Goal: Information Seeking & Learning: Check status

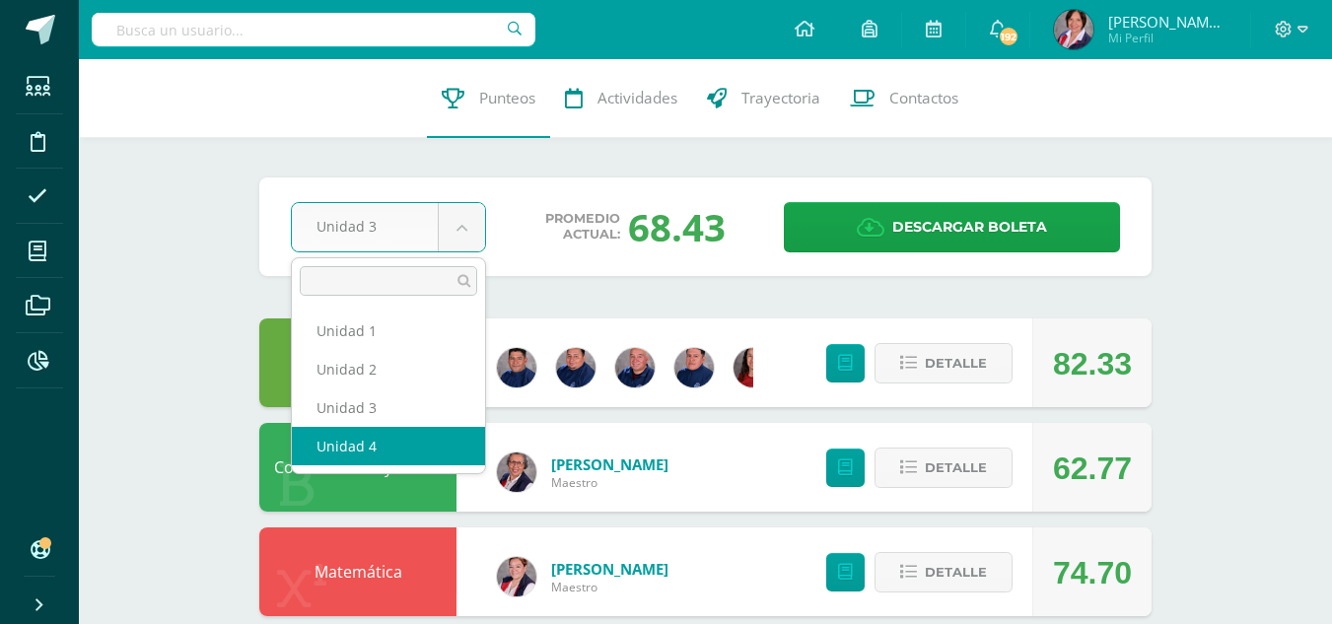
select select "Unidad 4"
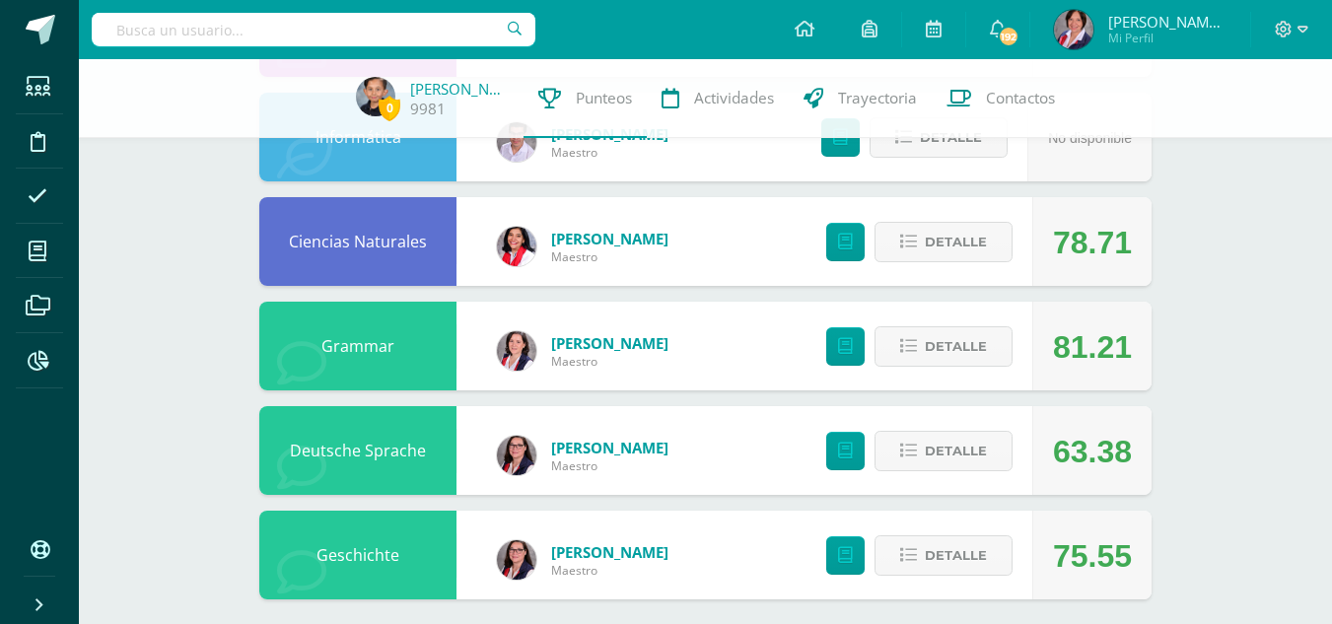
scroll to position [1069, 0]
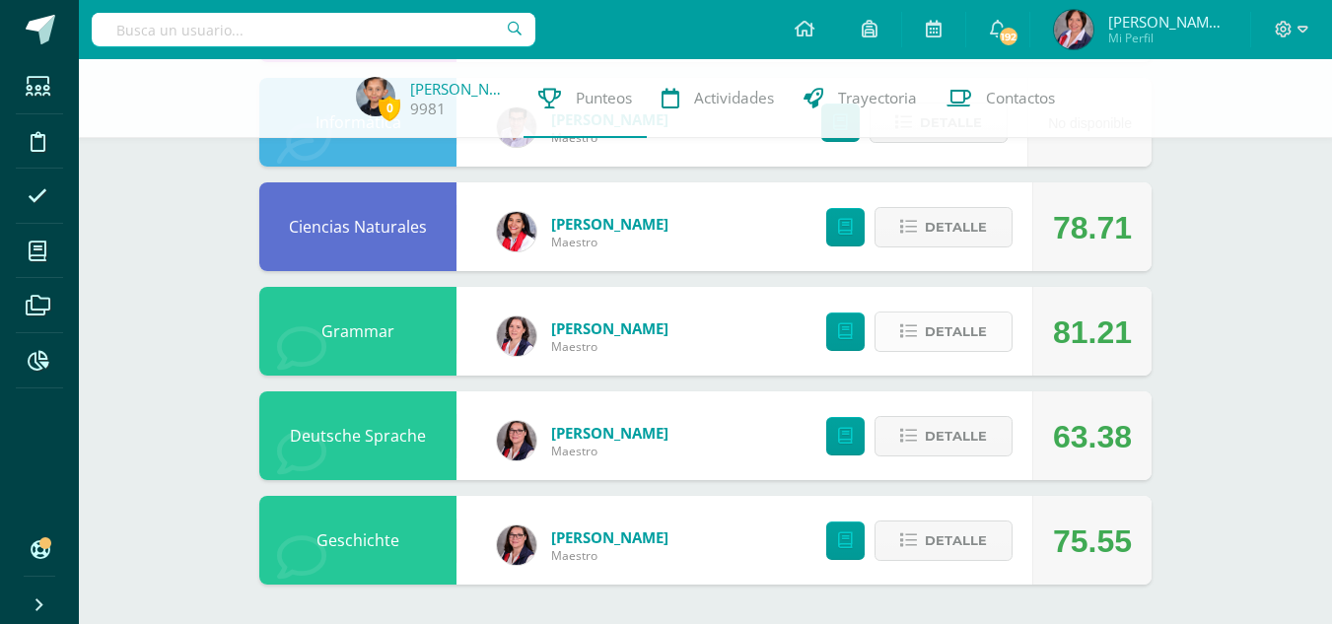
click at [931, 330] on span "Detalle" at bounding box center [956, 331] width 62 height 36
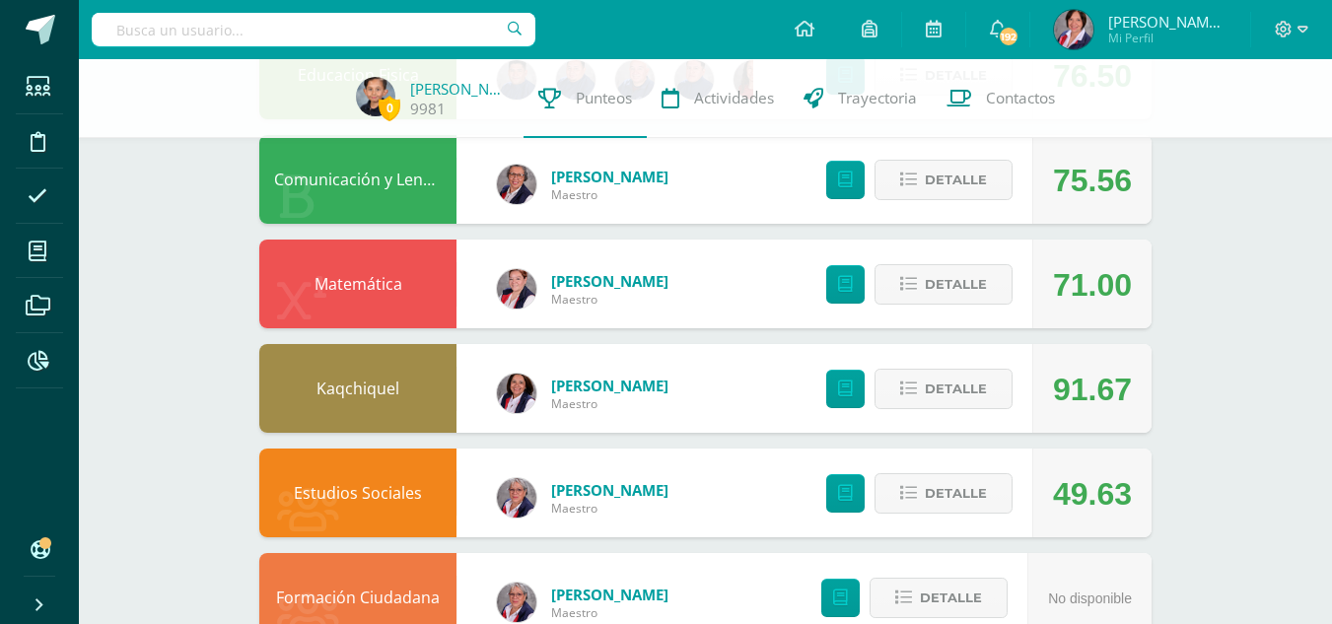
scroll to position [0, 0]
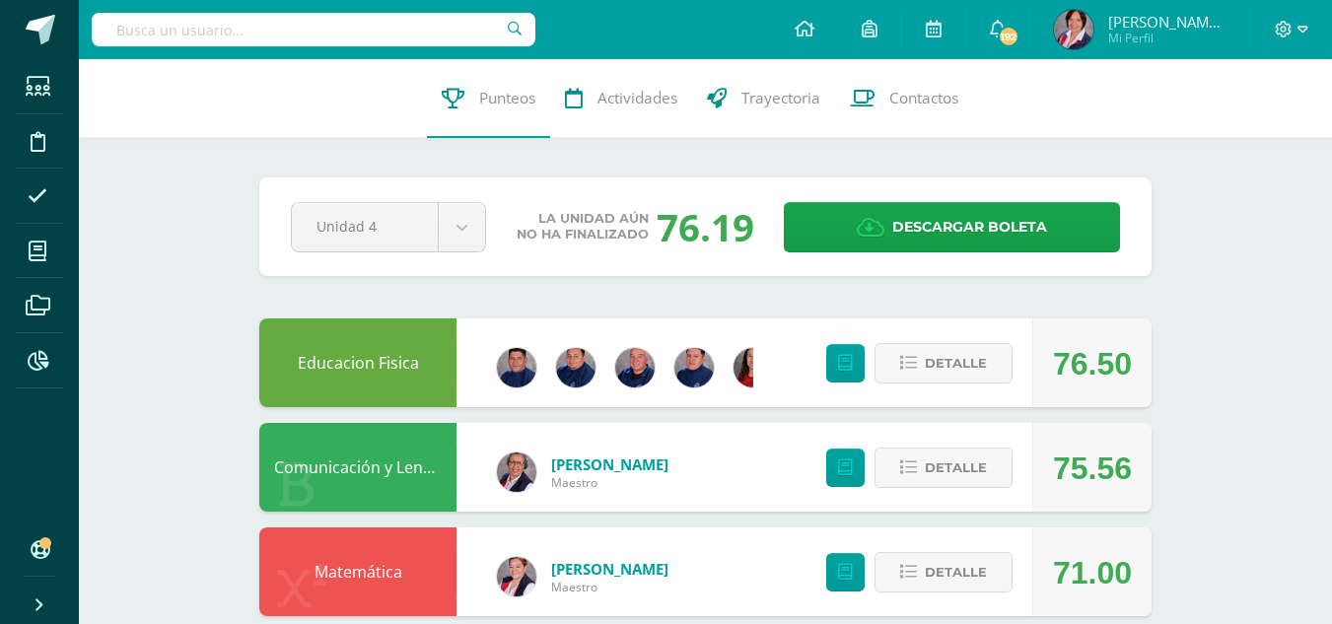
click at [258, 33] on input "text" at bounding box center [314, 30] width 444 height 34
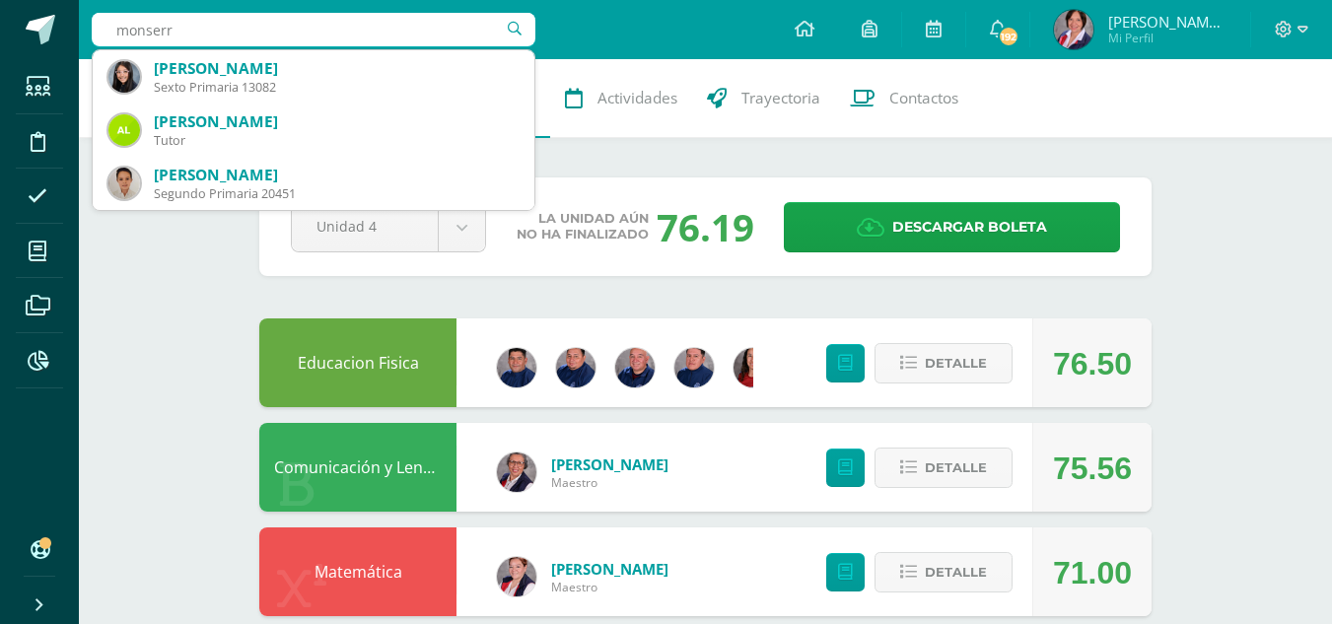
type input "monserrz"
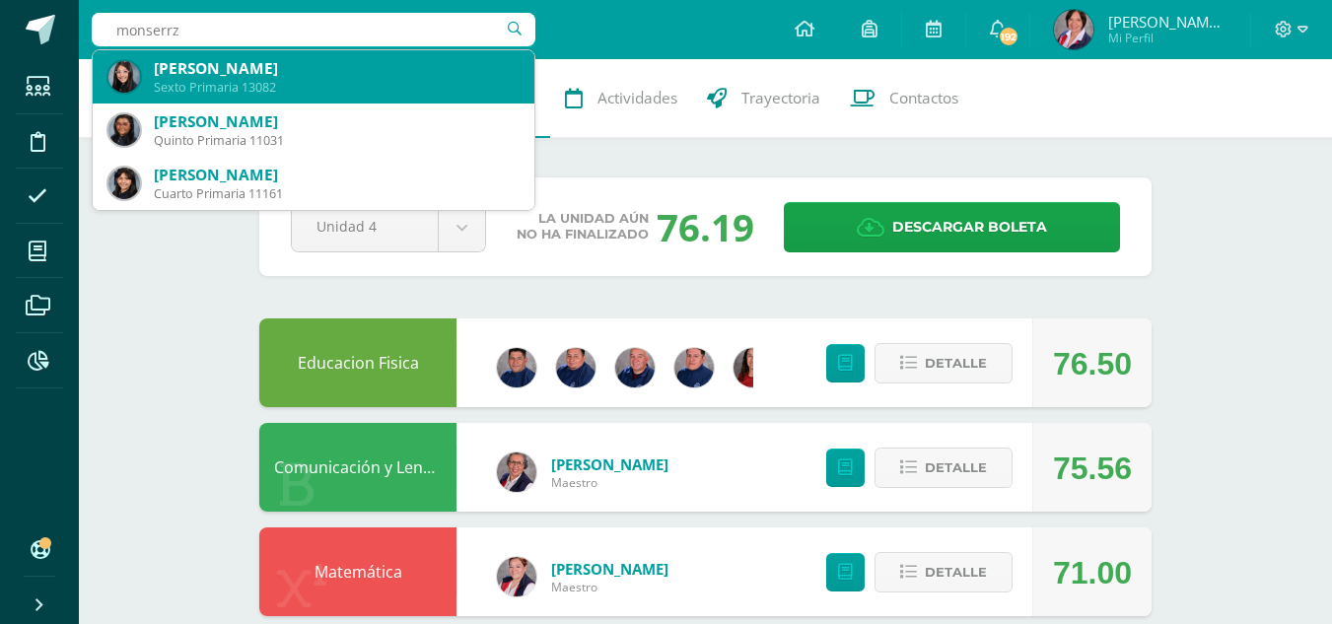
click at [231, 69] on div "Monserrat Navas López" at bounding box center [336, 68] width 365 height 21
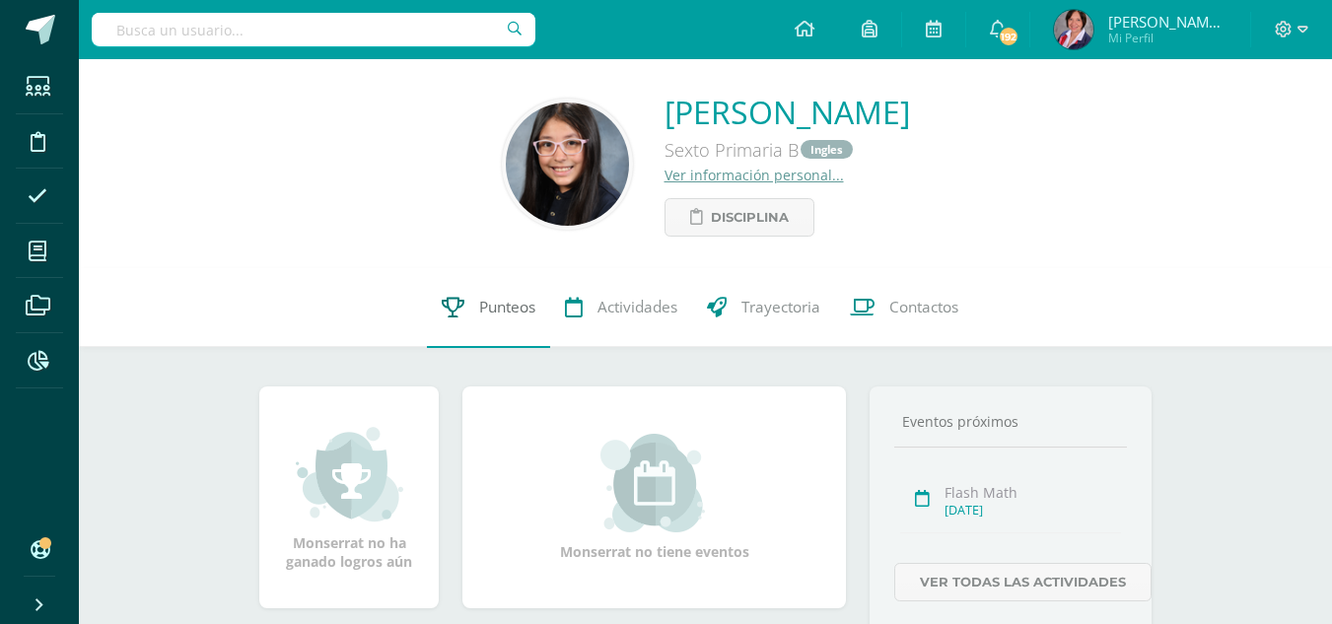
click at [507, 305] on span "Punteos" at bounding box center [507, 308] width 56 height 21
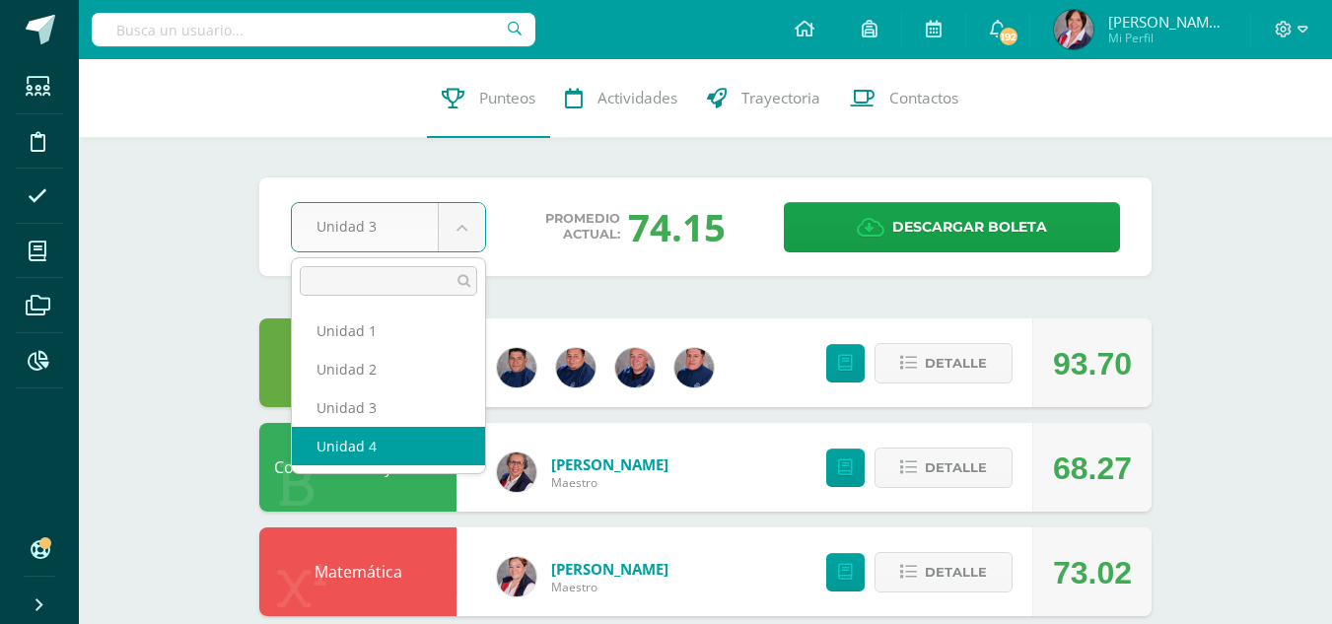
select select "Unidad 4"
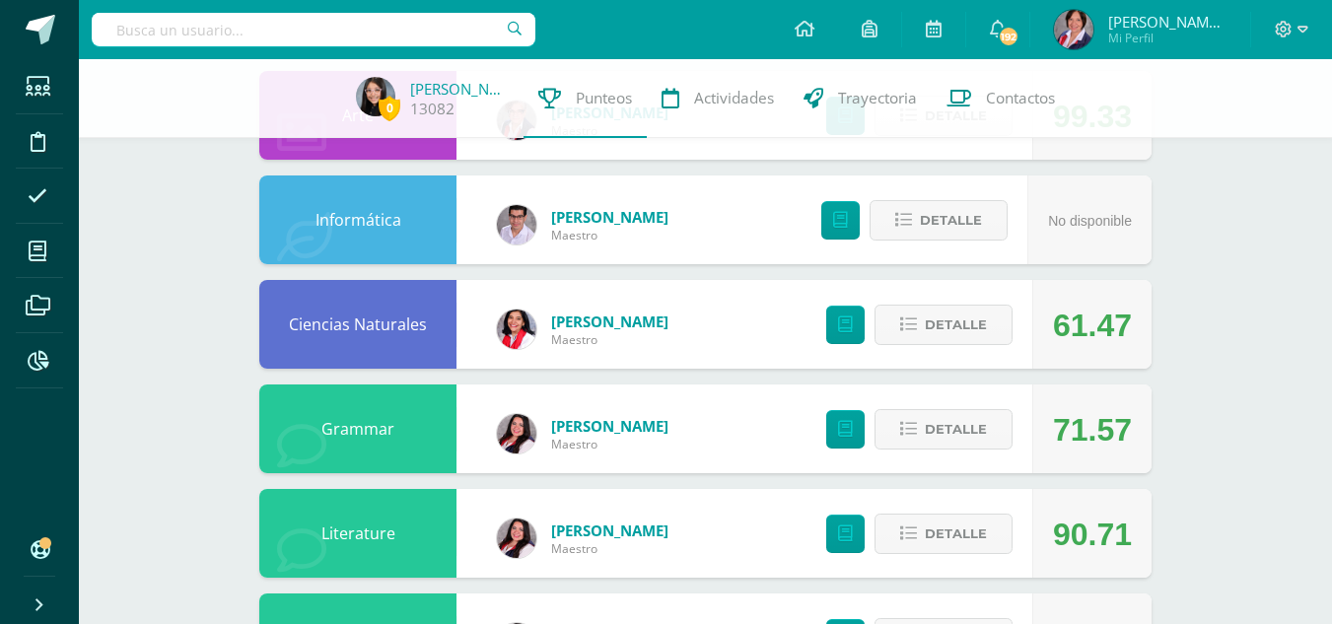
scroll to position [986, 0]
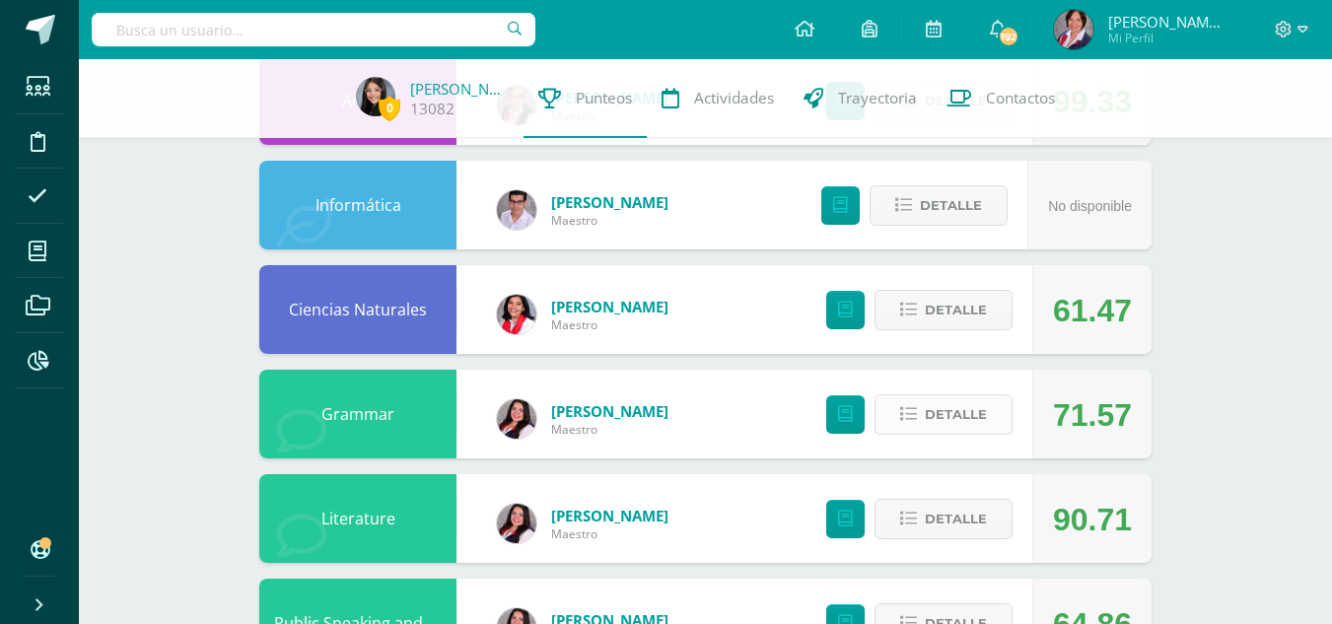
click at [924, 414] on button "Detalle" at bounding box center [943, 414] width 138 height 40
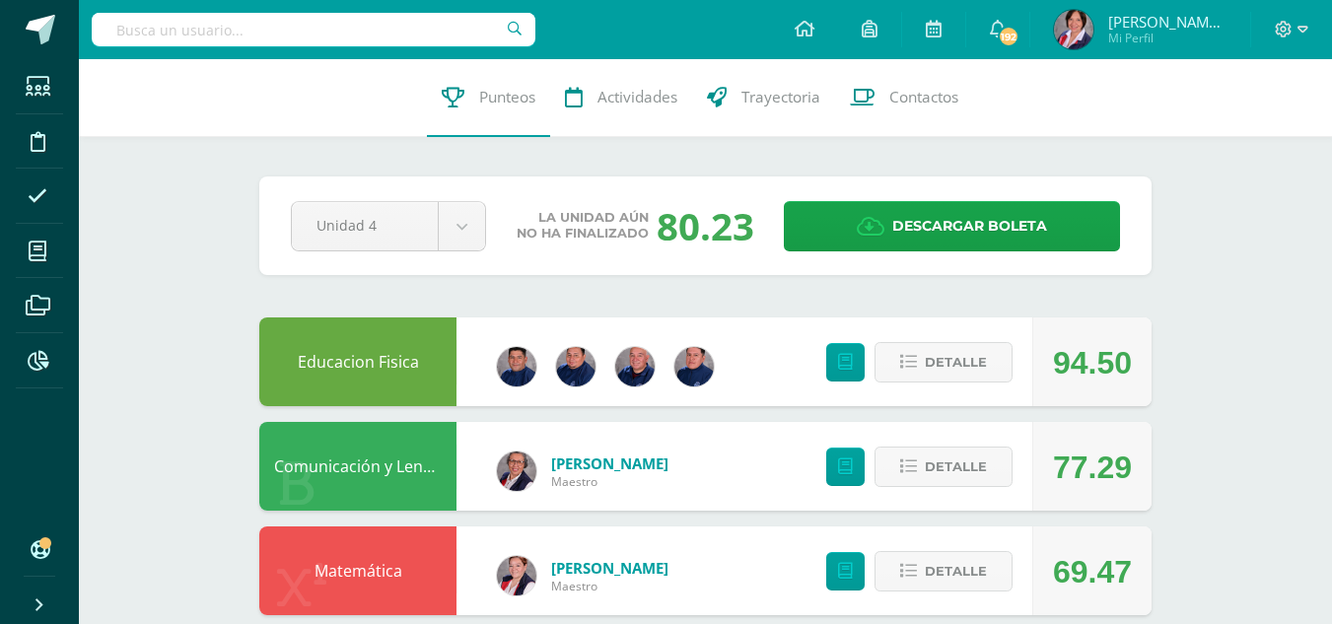
scroll to position [0, 0]
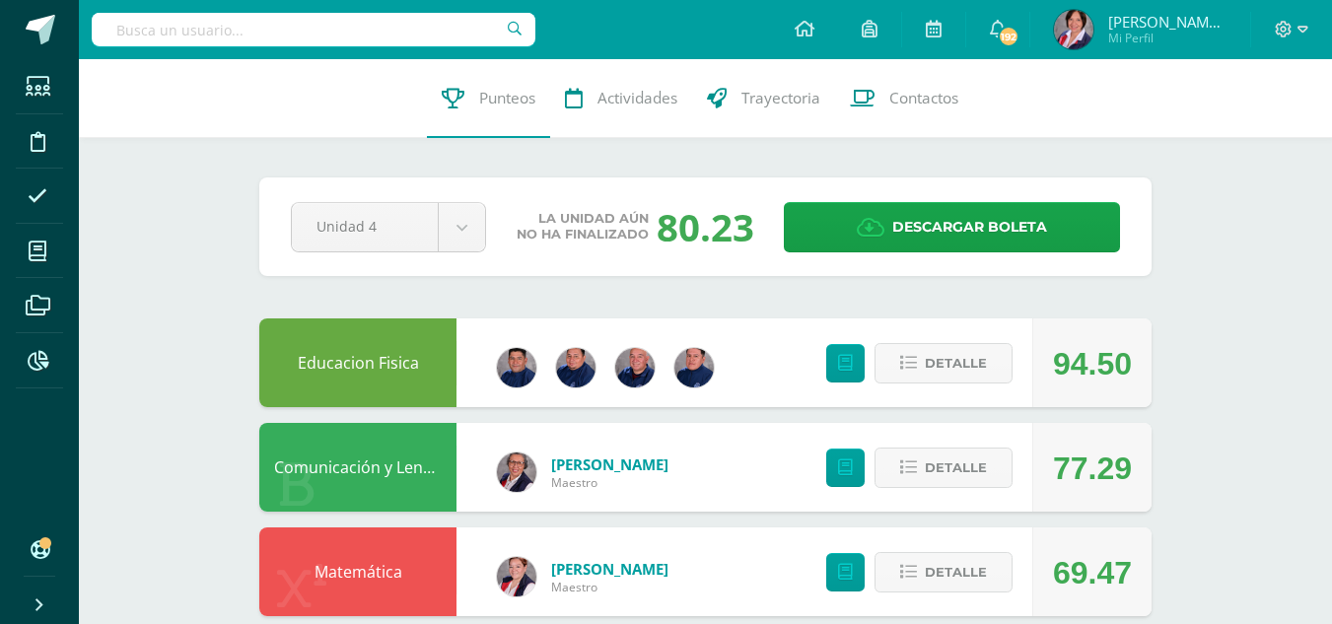
click at [226, 34] on input "text" at bounding box center [314, 30] width 444 height 34
type input "c"
click at [226, 35] on input "text" at bounding box center [314, 30] width 444 height 34
type input "tejeda"
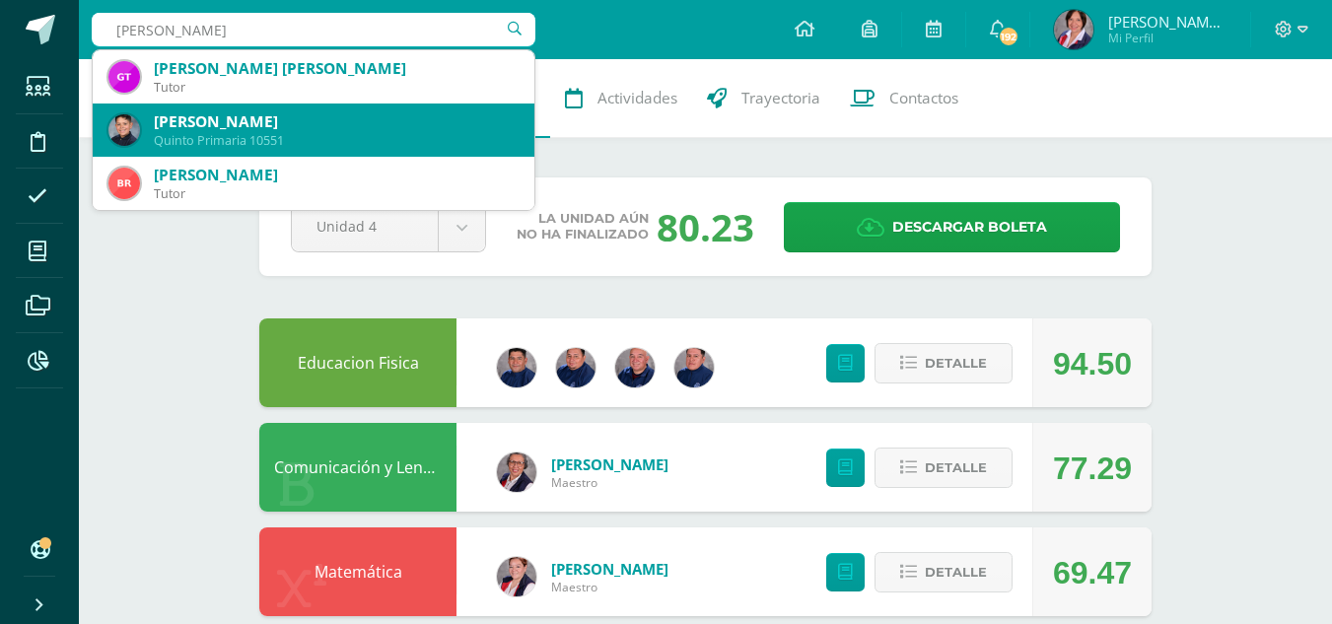
click at [271, 124] on div "Julián Ignacio Tejeda Pineda" at bounding box center [336, 121] width 365 height 21
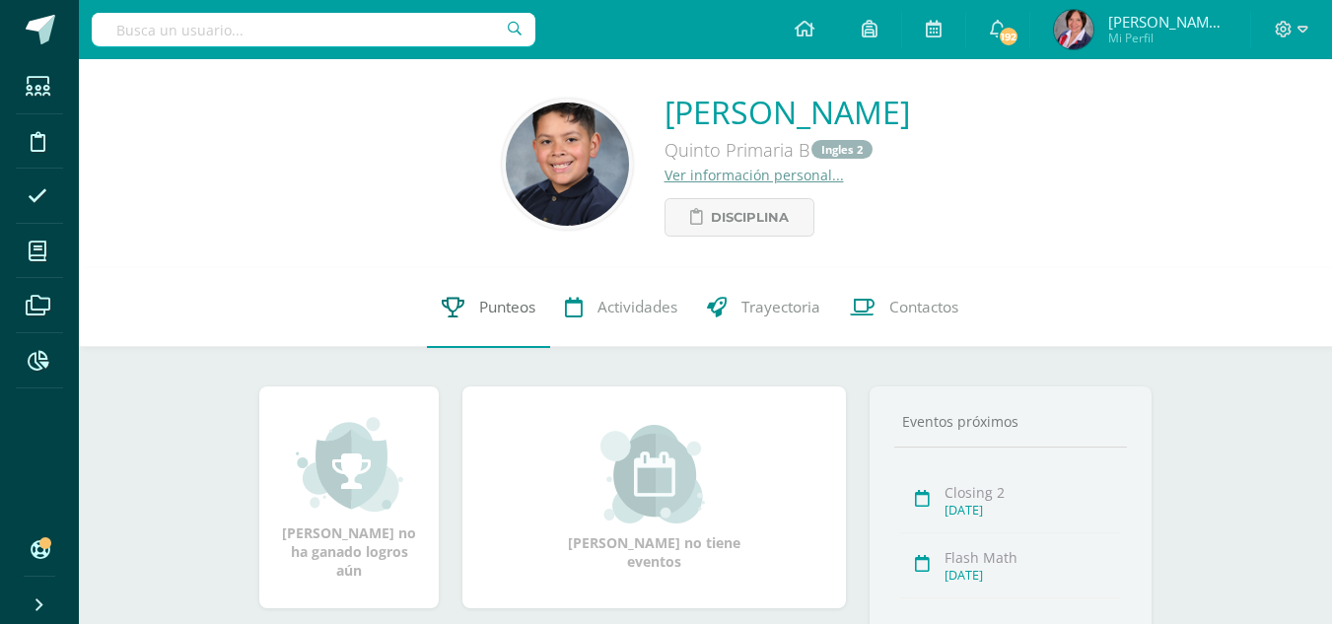
click at [504, 302] on span "Punteos" at bounding box center [507, 308] width 56 height 21
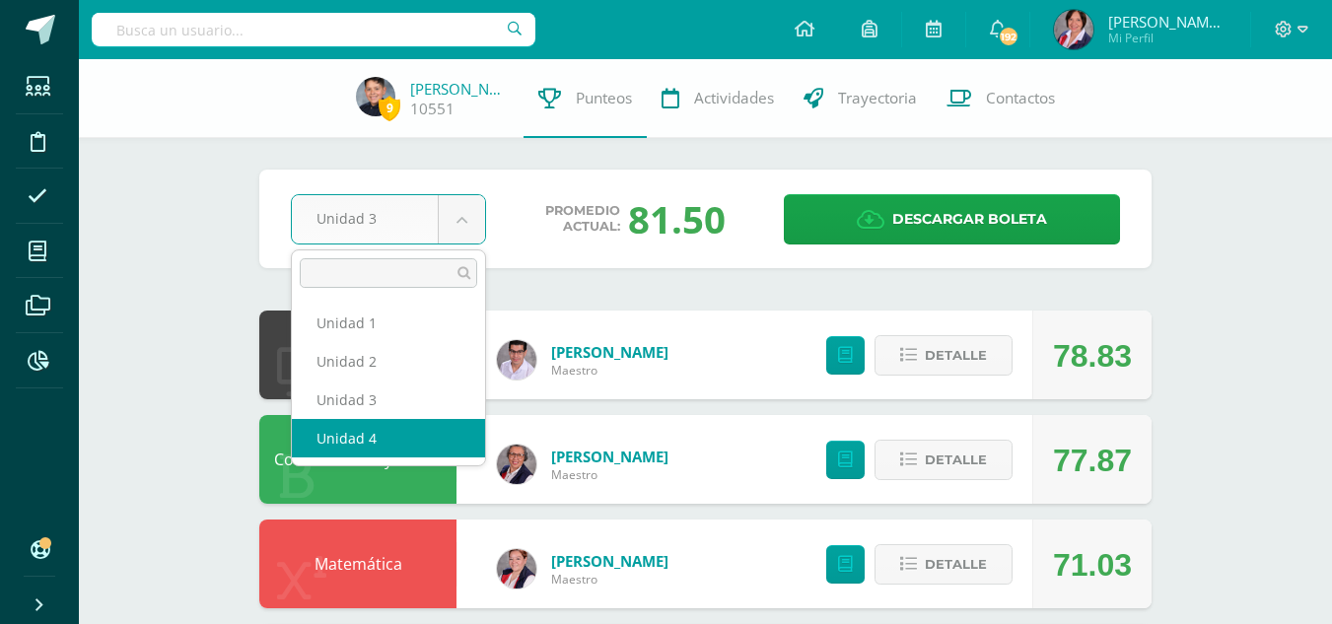
select select "Unidad 4"
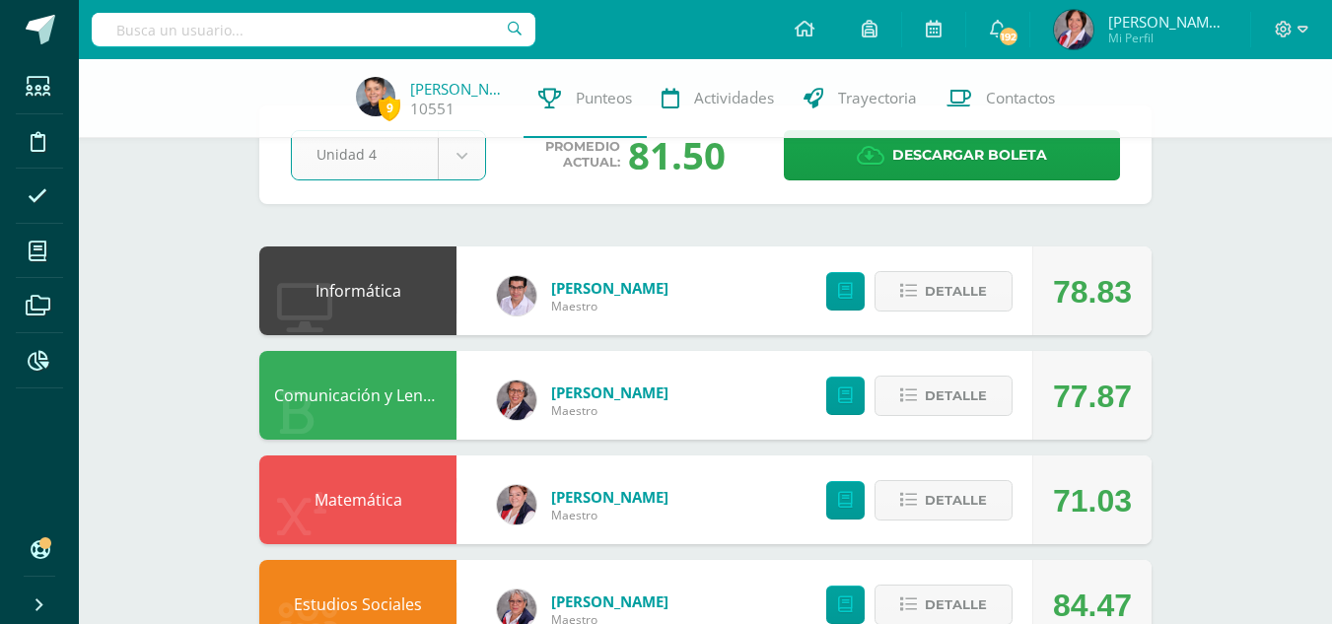
scroll to position [99, 0]
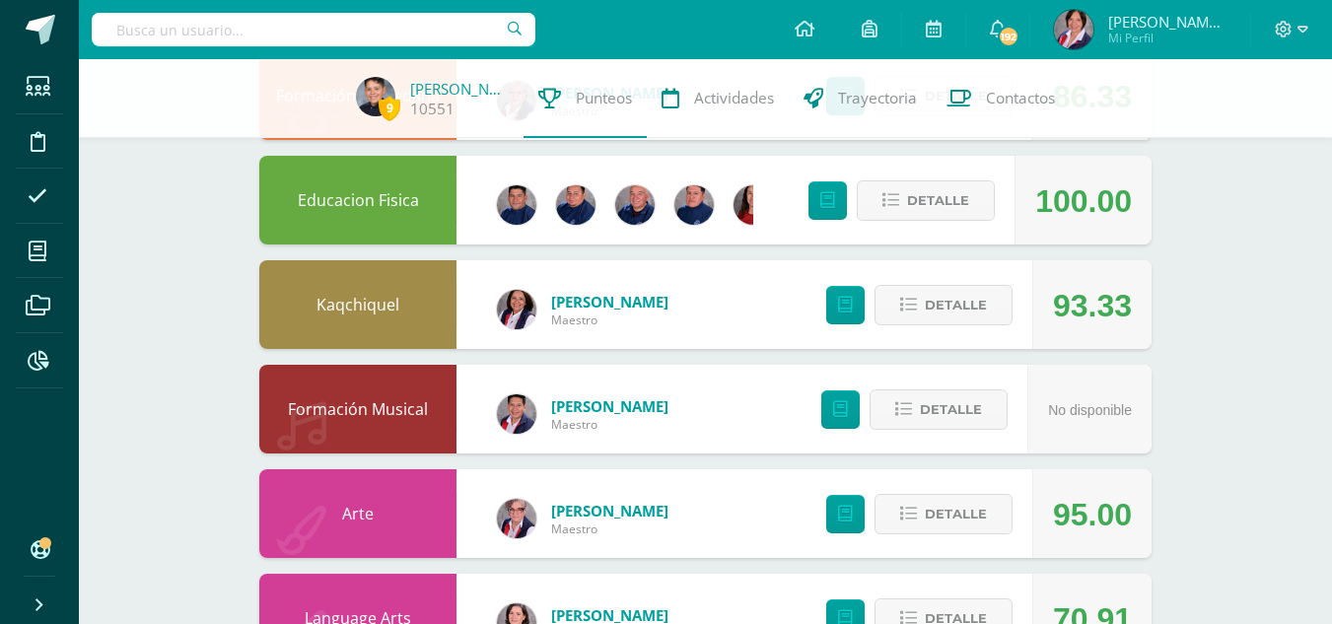
scroll to position [964, 0]
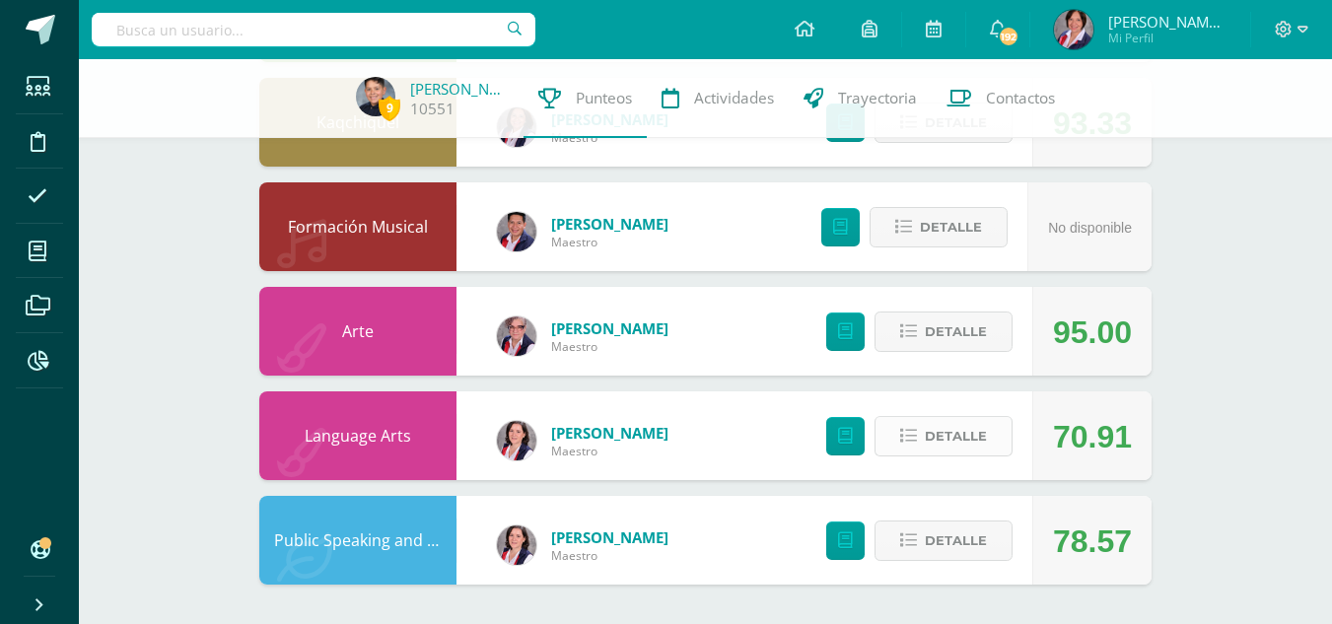
click at [924, 432] on button "Detalle" at bounding box center [943, 436] width 138 height 40
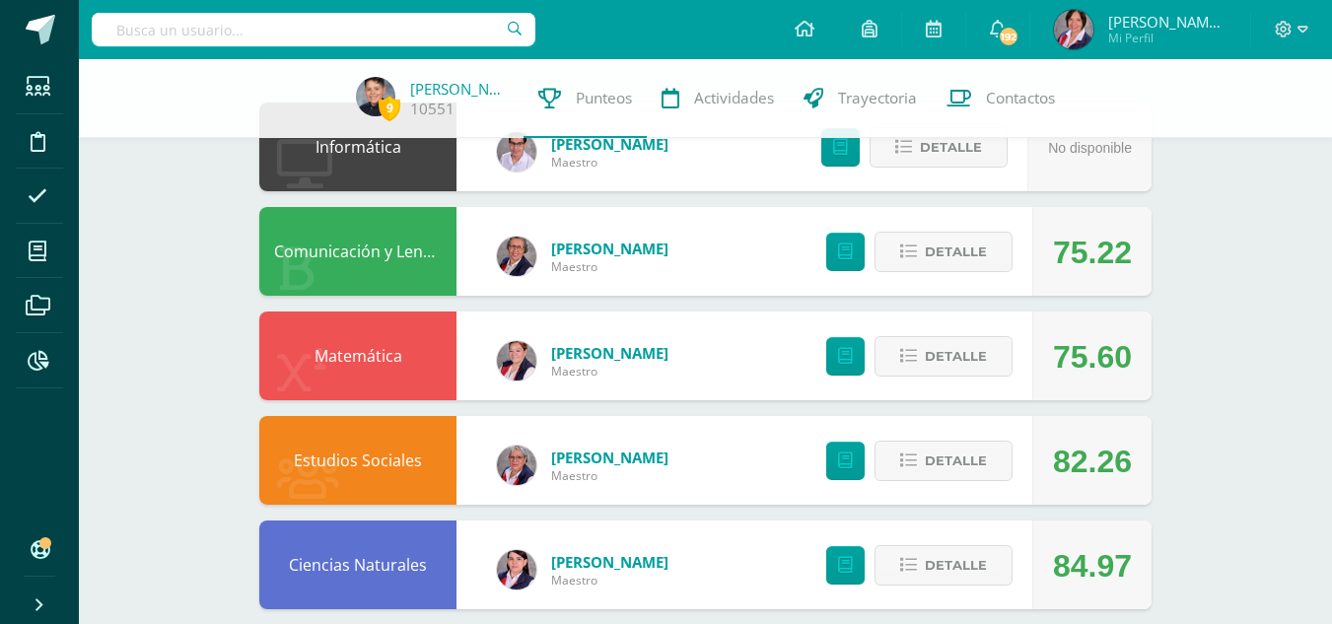
scroll to position [0, 0]
